Goal: Task Accomplishment & Management: Complete application form

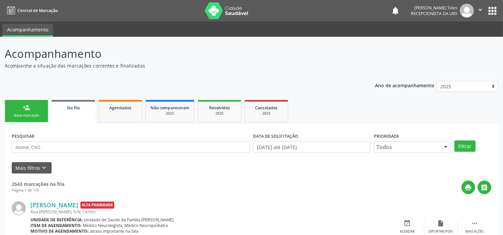
click at [30, 108] on link "person_add Nova marcação" at bounding box center [27, 111] width 44 height 22
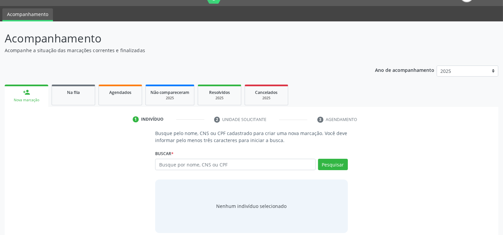
scroll to position [22, 0]
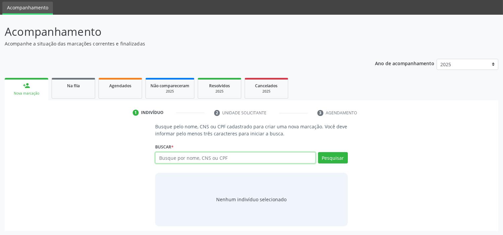
click at [223, 157] on input "text" at bounding box center [235, 157] width 160 height 11
type input "[PERSON_NAME]"
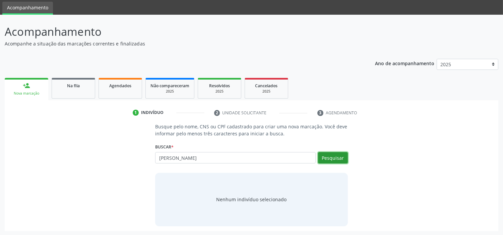
click at [329, 157] on button "Pesquisar" at bounding box center [333, 157] width 30 height 11
click at [244, 161] on input "[PERSON_NAME]" at bounding box center [235, 157] width 160 height 11
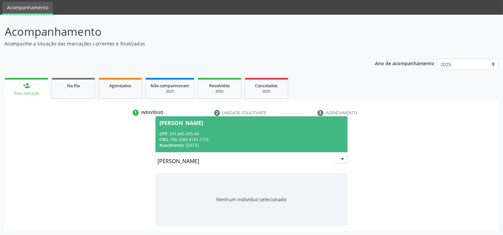
click at [210, 138] on div "CNS: 700 2084 4139 2725" at bounding box center [250, 140] width 183 height 6
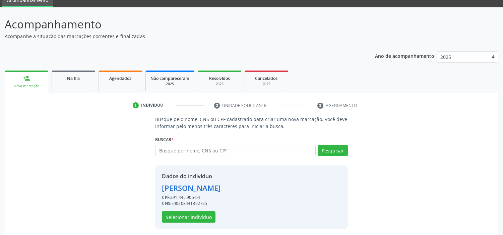
scroll to position [32, 0]
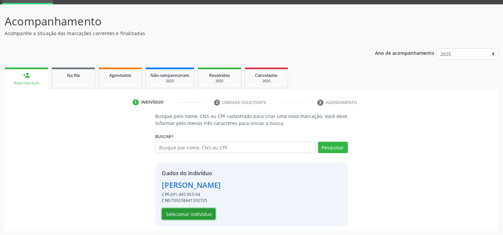
click at [206, 212] on button "Selecionar indivíduo" at bounding box center [189, 214] width 54 height 11
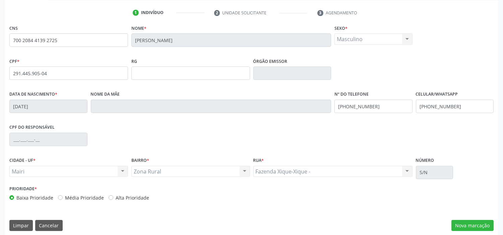
scroll to position [127, 0]
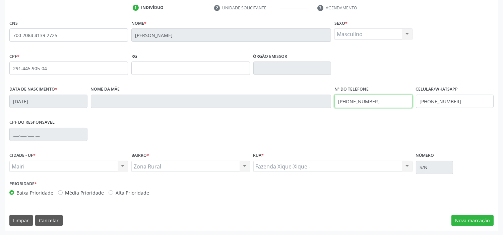
click at [379, 101] on input "[PHONE_NUMBER]" at bounding box center [373, 101] width 78 height 13
type input "("
click at [372, 131] on div "CPF do responsável" at bounding box center [251, 134] width 487 height 33
click at [342, 101] on input "text" at bounding box center [373, 101] width 78 height 13
click at [349, 100] on input "[PHONE_NUMBER]" at bounding box center [373, 101] width 78 height 13
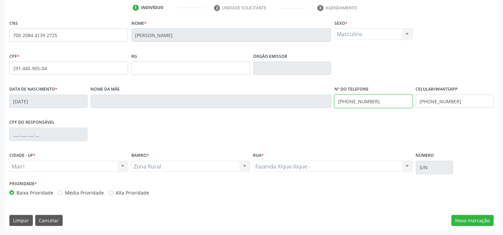
click at [372, 100] on input "[PHONE_NUMBER]" at bounding box center [373, 101] width 78 height 13
type input "[PHONE_NUMBER]"
click at [385, 134] on div "CPF do responsável" at bounding box center [251, 134] width 487 height 33
click at [58, 188] on div "Prioridade * Baixa Prioridade Média Prioridade Alta Prioridade" at bounding box center [129, 187] width 240 height 17
click at [65, 191] on label "Média Prioridade" at bounding box center [84, 192] width 39 height 7
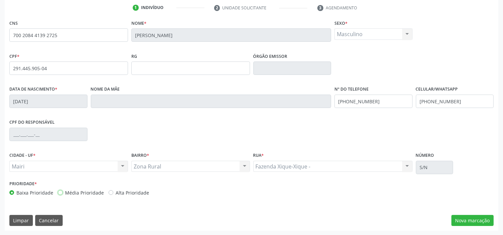
click at [60, 191] on input "Média Prioridade" at bounding box center [60, 192] width 5 height 6
radio input "true"
click at [466, 216] on button "Nova marcação" at bounding box center [472, 220] width 42 height 11
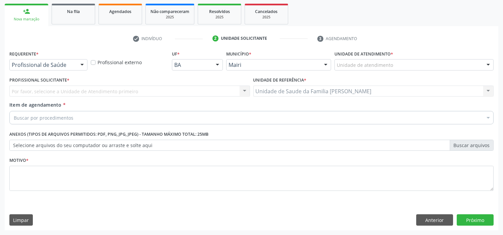
scroll to position [96, 0]
click at [469, 220] on button "Próximo" at bounding box center [474, 220] width 37 height 11
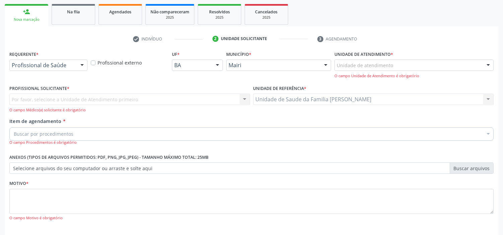
click at [486, 65] on div at bounding box center [488, 65] width 10 height 11
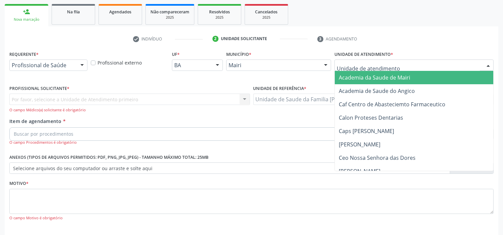
click at [440, 66] on input "text" at bounding box center [407, 68] width 143 height 13
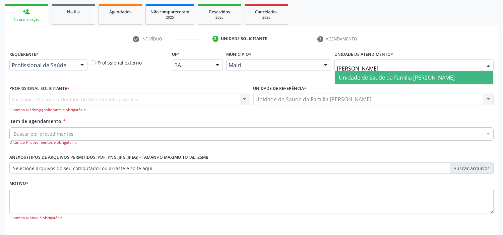
type input "JONA"
click at [432, 77] on span "Unidade de Saude da Familia [PERSON_NAME]" at bounding box center [396, 77] width 116 height 7
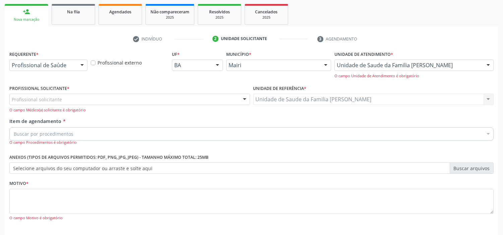
click at [186, 96] on div "Profissional solicitante" at bounding box center [129, 99] width 240 height 11
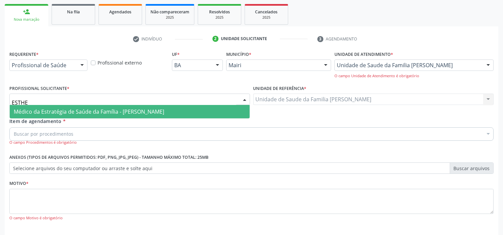
type input "[PERSON_NAME]"
click at [164, 111] on span "Médico da Estratégia de Saúde da Família - [PERSON_NAME]" at bounding box center [89, 111] width 150 height 7
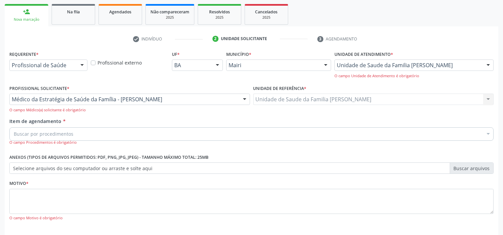
click at [237, 111] on div "O campo Médico(a) solicitante é obrigatório" at bounding box center [129, 110] width 240 height 6
click at [209, 130] on div "Buscar por procedimentos" at bounding box center [251, 134] width 484 height 13
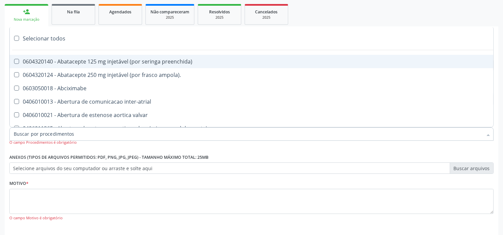
click at [207, 131] on input "Item de agendamento *" at bounding box center [248, 134] width 468 height 13
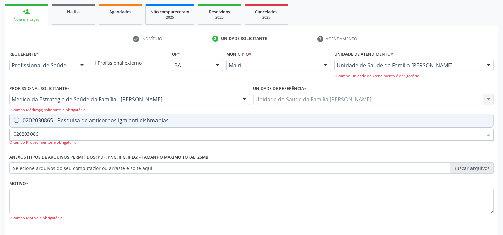
type input "0202030865"
click at [125, 119] on div "0202030865 - Pesquisa de anticorpos igm antileishmanias" at bounding box center [251, 120] width 475 height 5
checkbox antileishmanias "true"
type input "02020308"
checkbox antileishmanias "false"
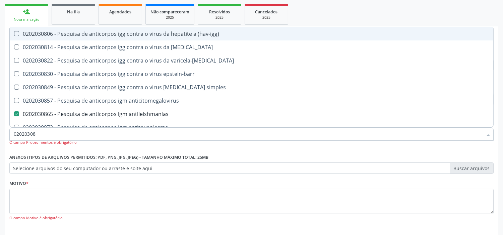
type input "0202030"
checkbox antileishmanias "false"
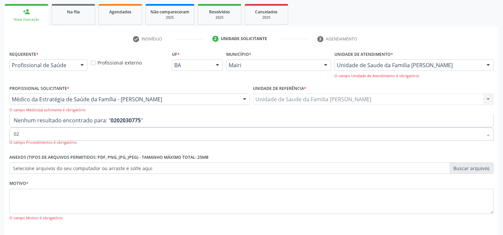
type input "0"
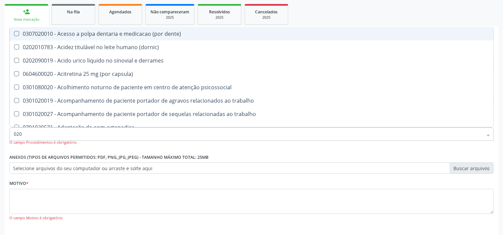
type input "0202"
checkbox renal "true"
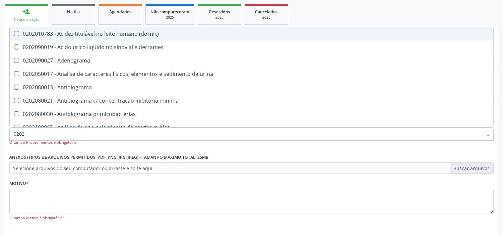
type input "02020"
checkbox urina "true"
checkbox antileishmanias "false"
type input "020203"
checkbox iii "true"
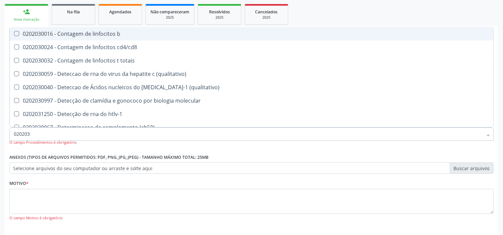
type input "0202030"
checkbox \(anti-hdv\) "true"
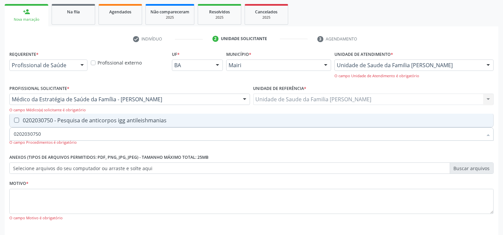
click at [71, 112] on div "Requerente * Profissional de Saúde Profissional de Saúde Paciente Nenhum result…" at bounding box center [251, 139] width 484 height 181
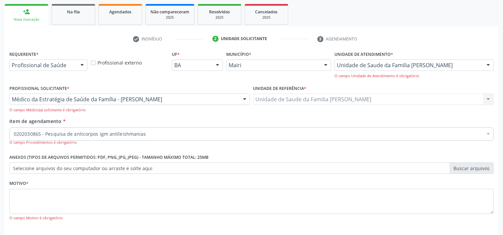
click at [69, 117] on span "0604320124 - Abatacepte 250 mg injetável (por frasco ampola)." at bounding box center [271, 113] width 523 height 13
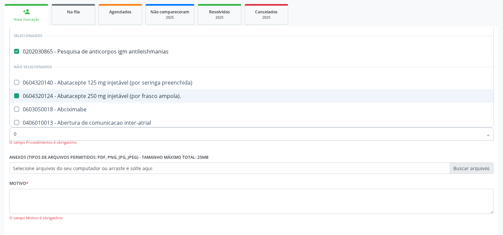
type input "02"
checkbox ampola\)\ "false"
type input "021"
checkbox antileishmanias "false"
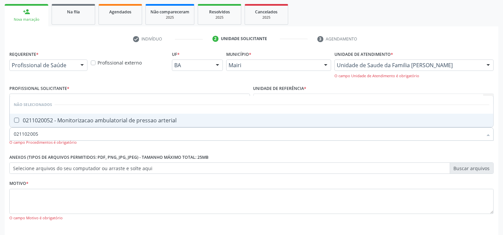
type input "0211020052"
click at [112, 118] on div "0211020052 - Monitorizacao ambulatorial de pressao arterial" at bounding box center [251, 120] width 475 height 5
checkbox arterial "true"
click at [108, 193] on textarea at bounding box center [251, 201] width 484 height 25
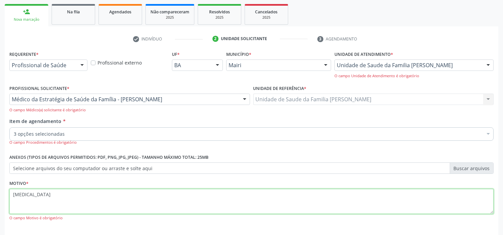
scroll to position [126, 0]
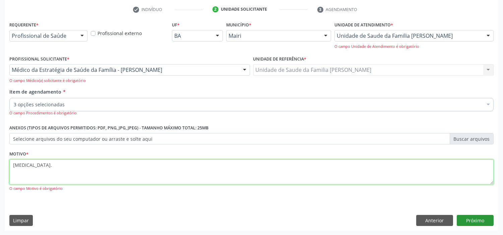
type textarea "[MEDICAL_DATA]."
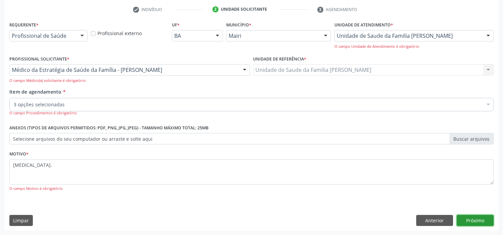
click at [472, 218] on button "Próximo" at bounding box center [474, 220] width 37 height 11
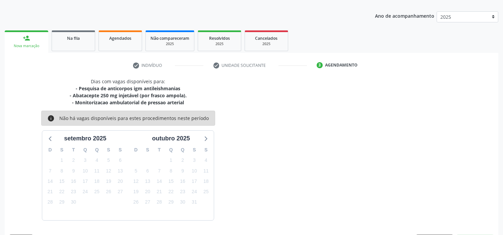
scroll to position [89, 0]
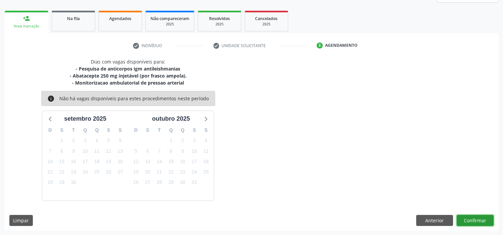
click at [474, 222] on button "Confirmar" at bounding box center [474, 220] width 37 height 11
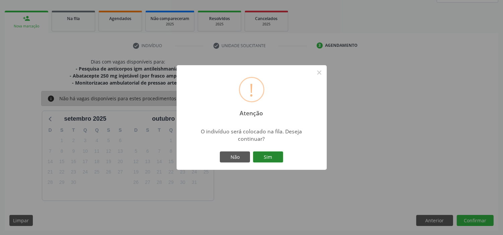
click at [273, 159] on button "Sim" at bounding box center [268, 157] width 30 height 11
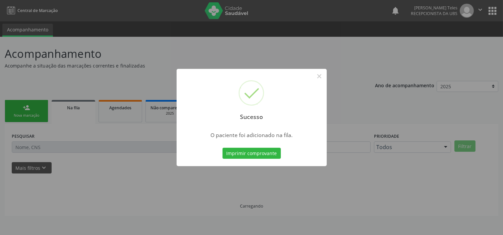
scroll to position [0, 0]
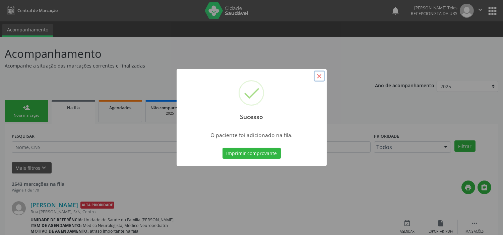
click at [317, 75] on button "×" at bounding box center [318, 76] width 11 height 11
